Goal: Task Accomplishment & Management: Complete application form

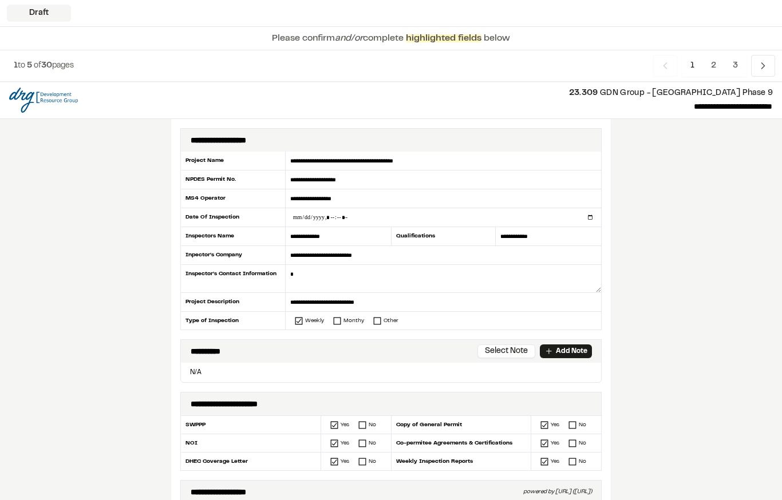
click at [399, 209] on input "datetime-local" at bounding box center [443, 217] width 315 height 18
type input "**********"
click at [379, 282] on textarea at bounding box center [443, 279] width 315 height 28
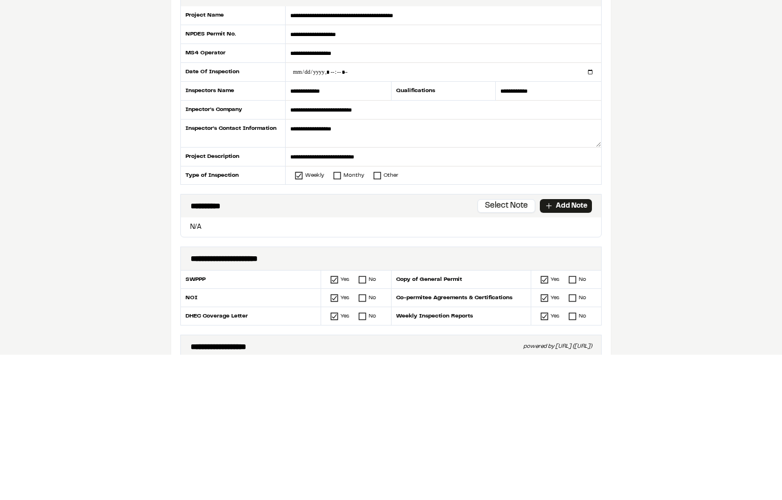
type textarea "**********"
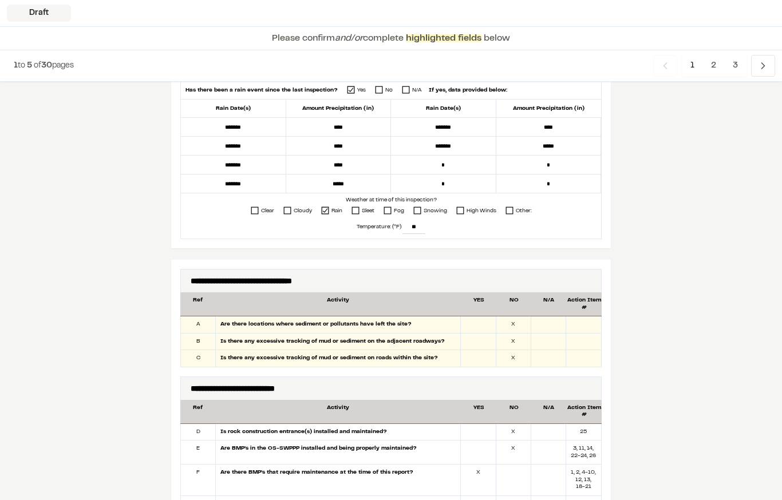
scroll to position [423, 0]
click at [479, 336] on div at bounding box center [478, 341] width 35 height 17
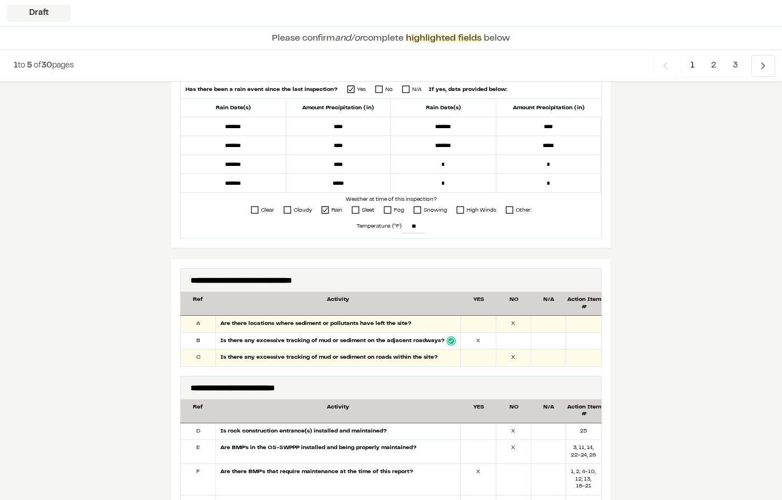
click at [483, 323] on div at bounding box center [478, 324] width 35 height 17
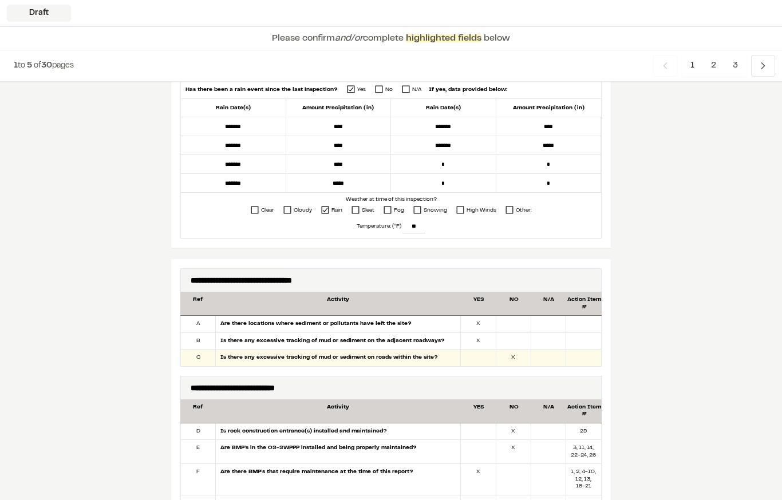
click at [524, 334] on div at bounding box center [513, 341] width 35 height 17
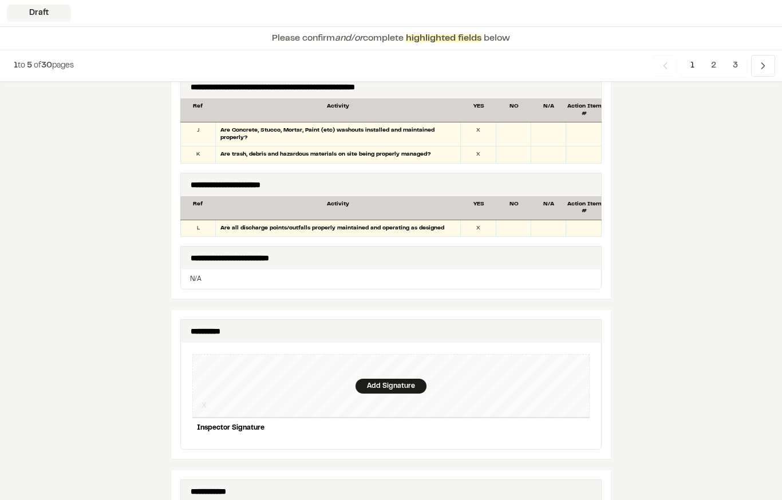
scroll to position [918, 0]
click at [398, 379] on div "Add Signature" at bounding box center [390, 386] width 71 height 15
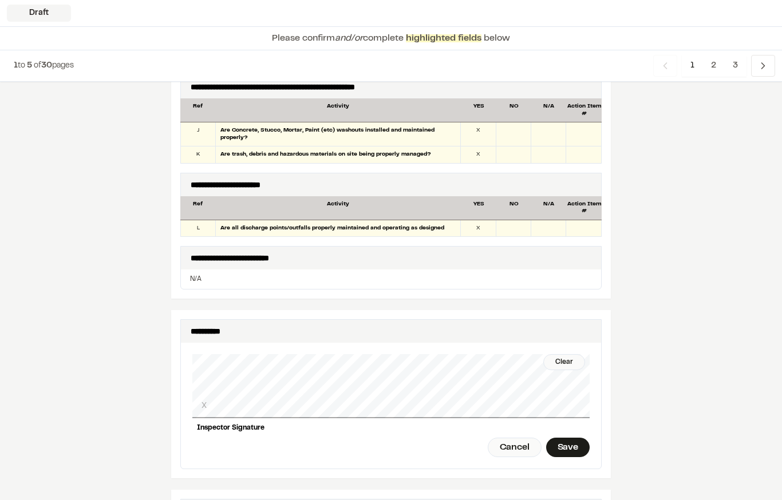
click at [567, 356] on div "Clear" at bounding box center [564, 362] width 42 height 16
click at [576, 441] on div "Save" at bounding box center [567, 447] width 43 height 19
click at [513, 440] on div "Done" at bounding box center [504, 447] width 46 height 19
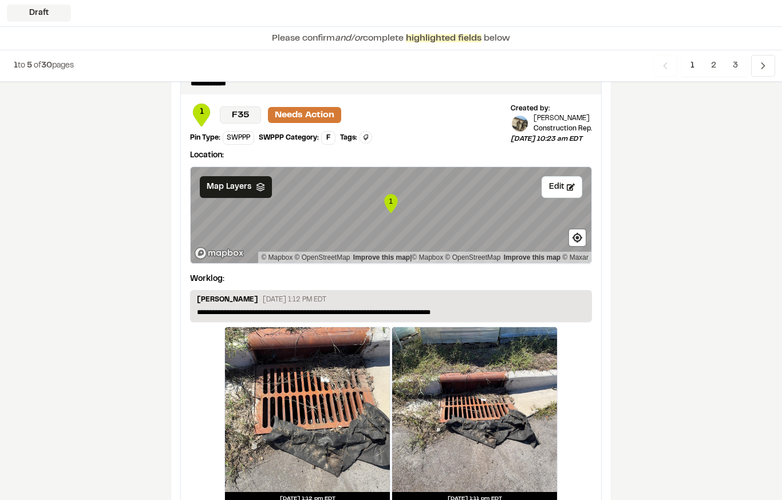
scroll to position [1872, 0]
click at [706, 65] on span "2" at bounding box center [713, 66] width 22 height 22
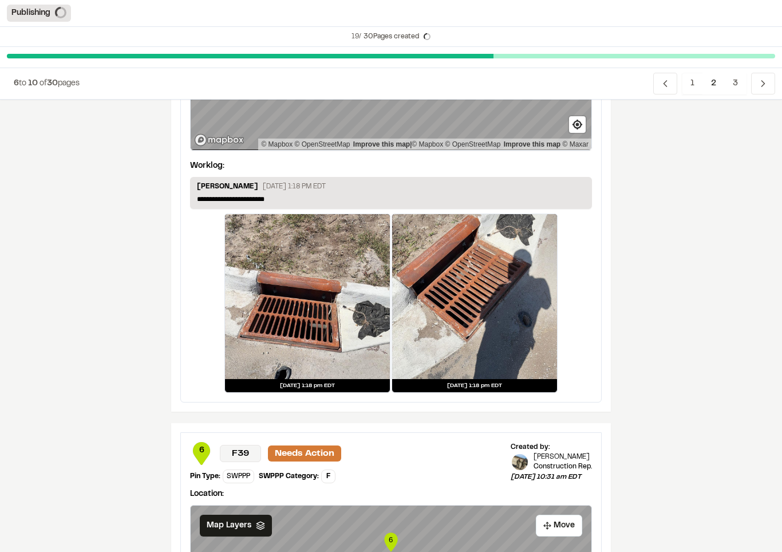
scroll to position [1521, 0]
